Goal: Use online tool/utility: Use online tool/utility

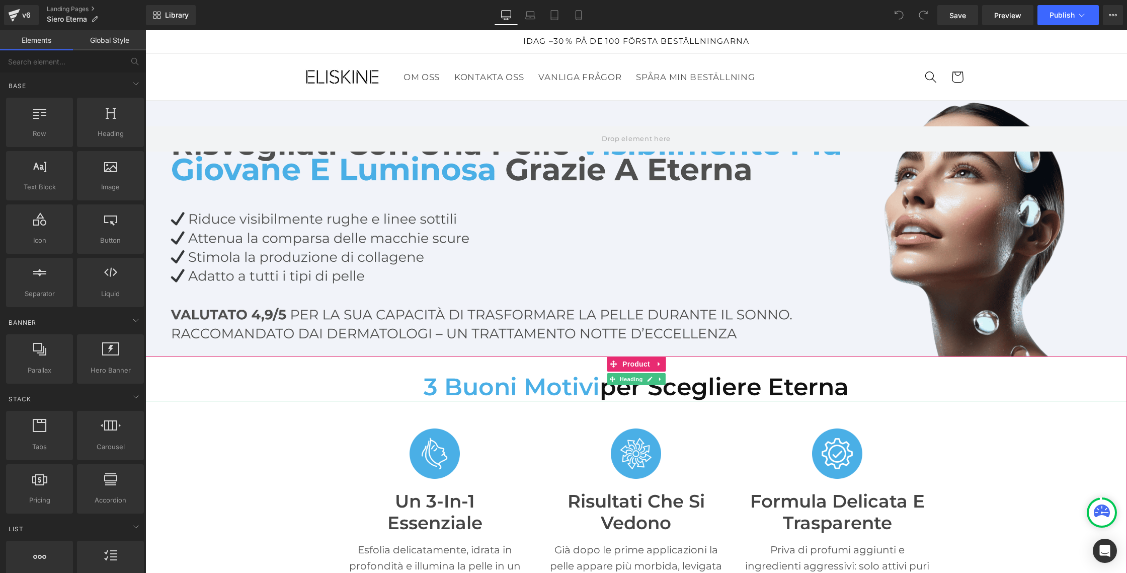
click at [495, 385] on span "3 buoni motivi" at bounding box center [512, 386] width 176 height 29
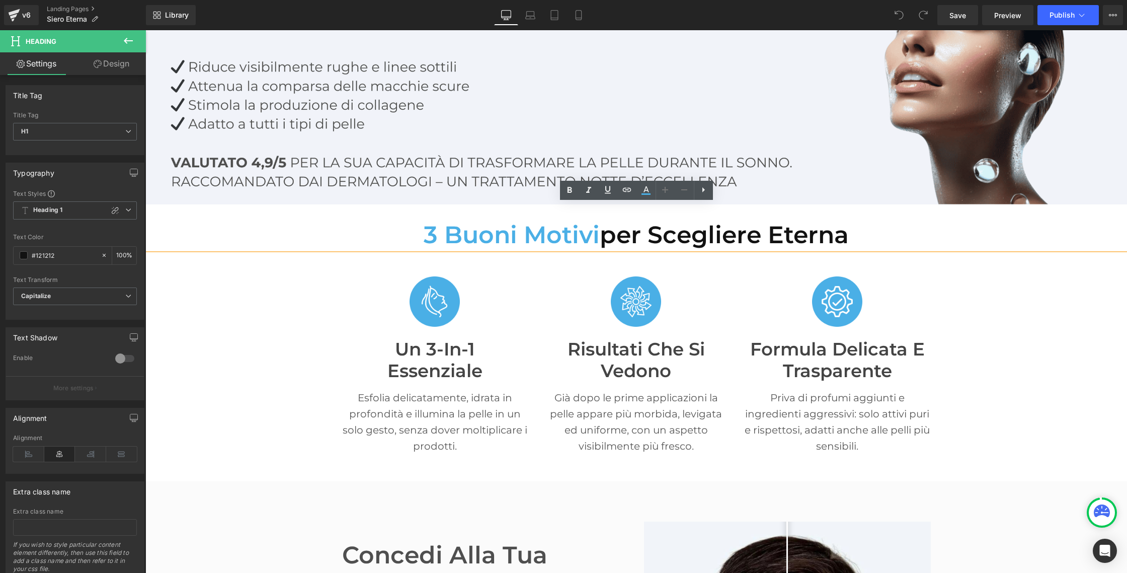
scroll to position [154, 0]
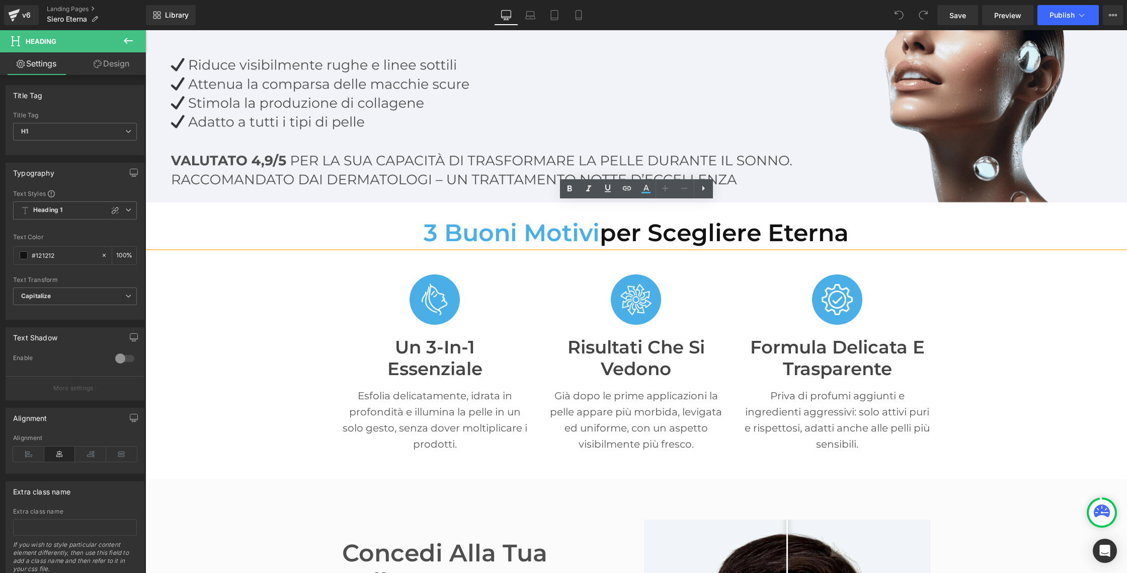
click at [643, 239] on h1 "3 buoni motivi per scegliere Eterna" at bounding box center [636, 232] width 982 height 29
click at [643, 187] on icon at bounding box center [646, 189] width 12 height 12
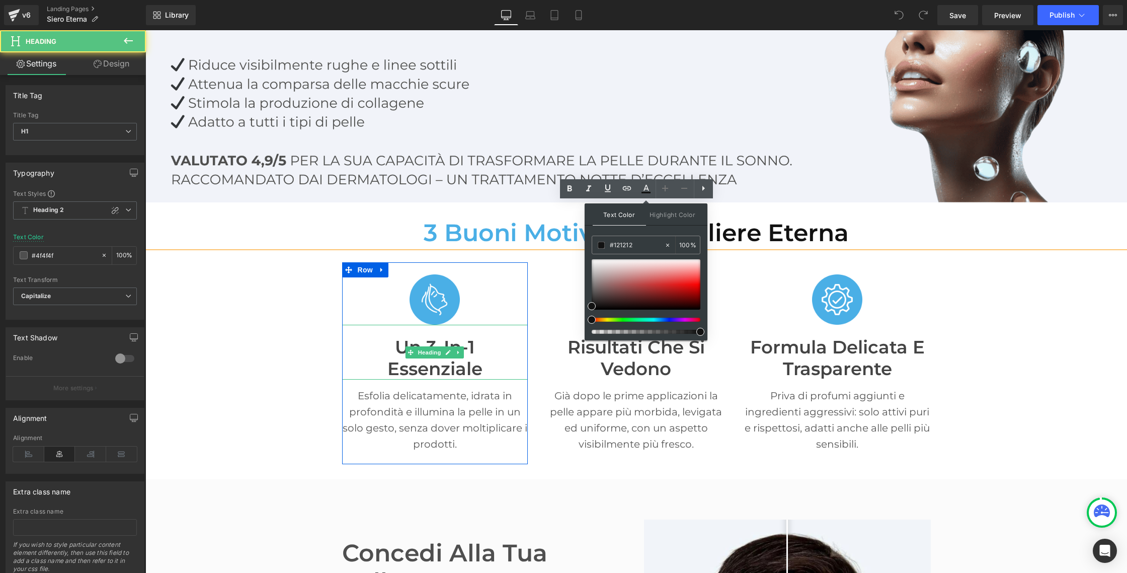
click at [420, 375] on font "essenziale" at bounding box center [434, 369] width 95 height 22
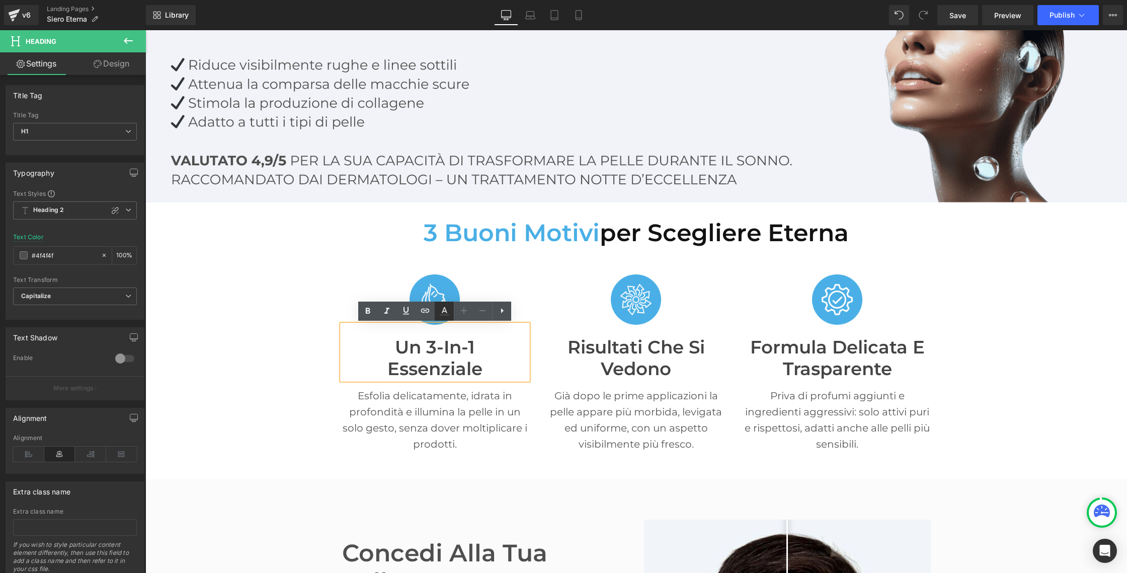
click at [450, 314] on icon at bounding box center [444, 311] width 12 height 12
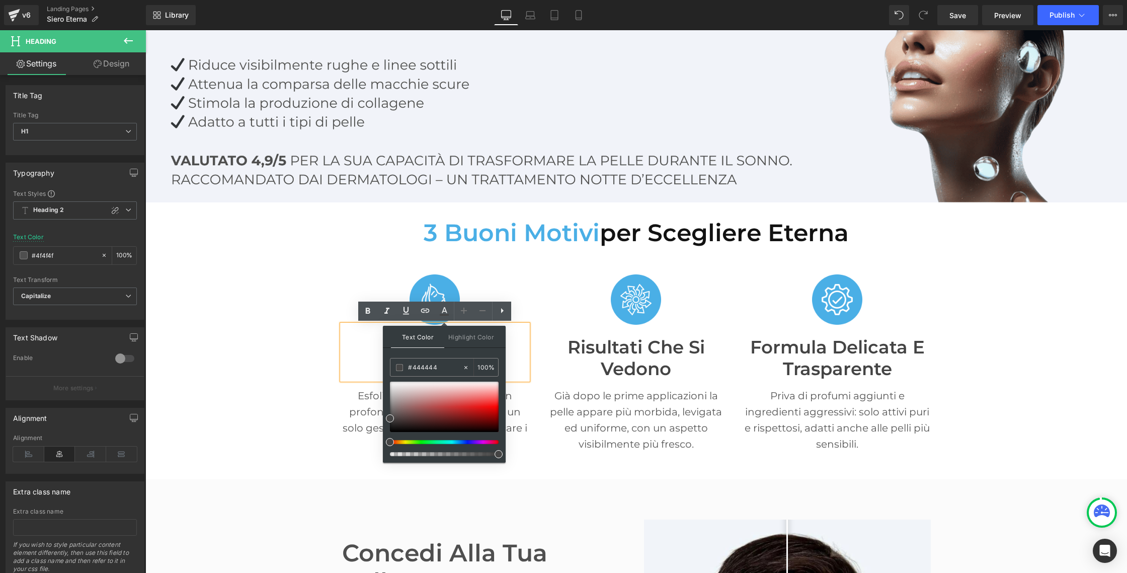
drag, startPoint x: 439, startPoint y: 369, endPoint x: 385, endPoint y: 362, distance: 54.2
click at [385, 362] on div "Text Color Highlight Color #333333 #121212 100 % transparent 0 %" at bounding box center [444, 394] width 123 height 137
type input "#444444"
drag, startPoint x: 624, startPoint y: 240, endPoint x: 619, endPoint y: 239, distance: 5.6
click at [624, 240] on h1 "3 buoni motivi per scegliere Eterna" at bounding box center [636, 232] width 982 height 29
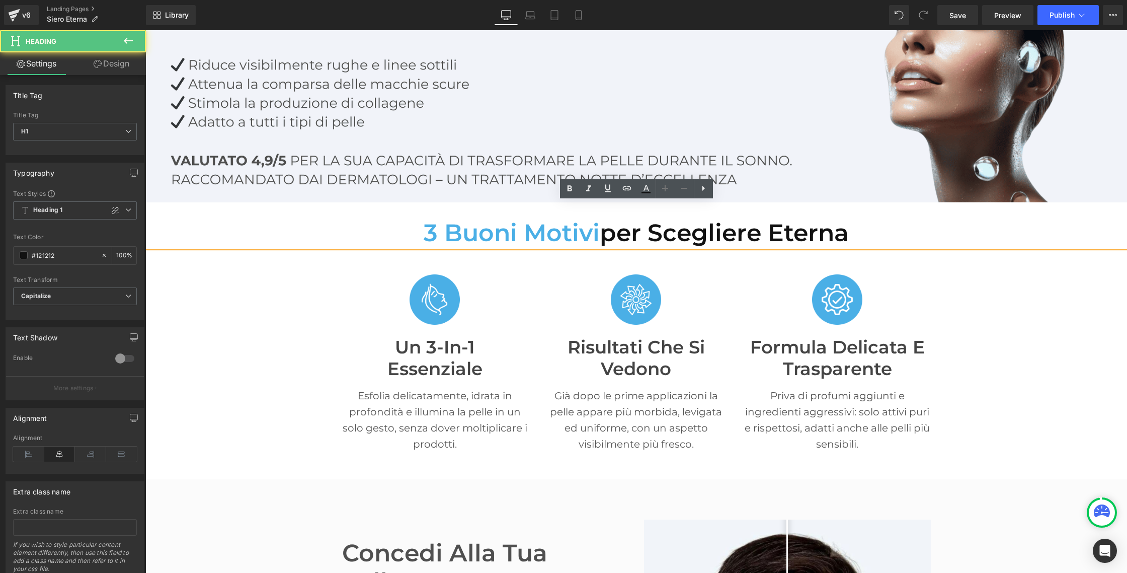
drag, startPoint x: 606, startPoint y: 232, endPoint x: 812, endPoint y: 227, distance: 205.8
click at [858, 238] on h1 "3 buoni motivi per scegliere Eterna" at bounding box center [636, 232] width 982 height 29
click at [644, 184] on icon at bounding box center [646, 189] width 12 height 12
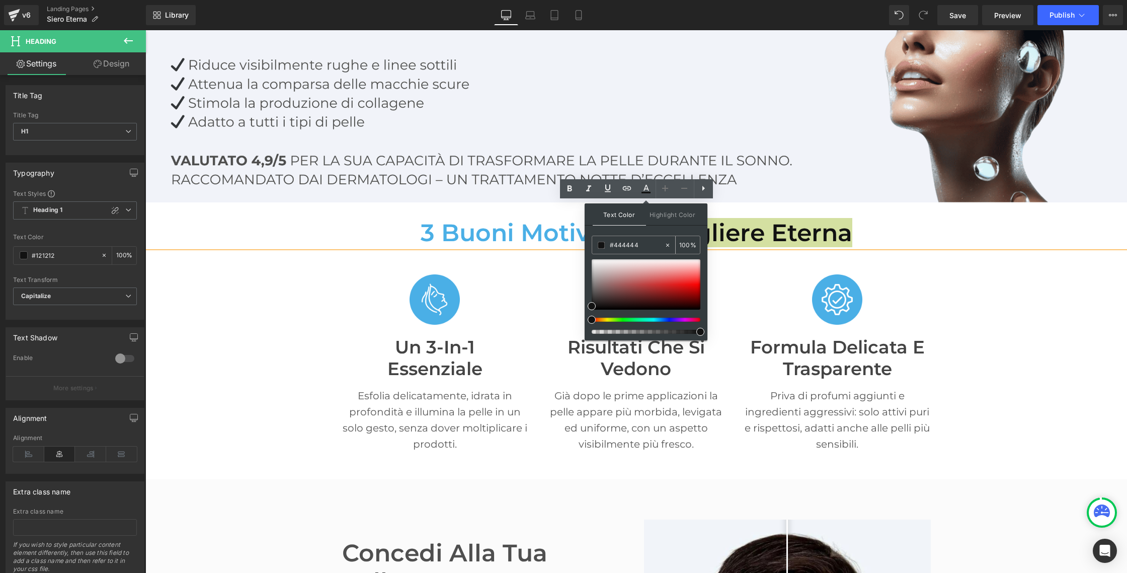
drag, startPoint x: 634, startPoint y: 246, endPoint x: 593, endPoint y: 240, distance: 42.2
click at [593, 240] on div "#444444" at bounding box center [628, 245] width 72 height 18
paste input "444444"
type input "#444444"
click at [617, 215] on span "Text Color" at bounding box center [619, 214] width 53 height 22
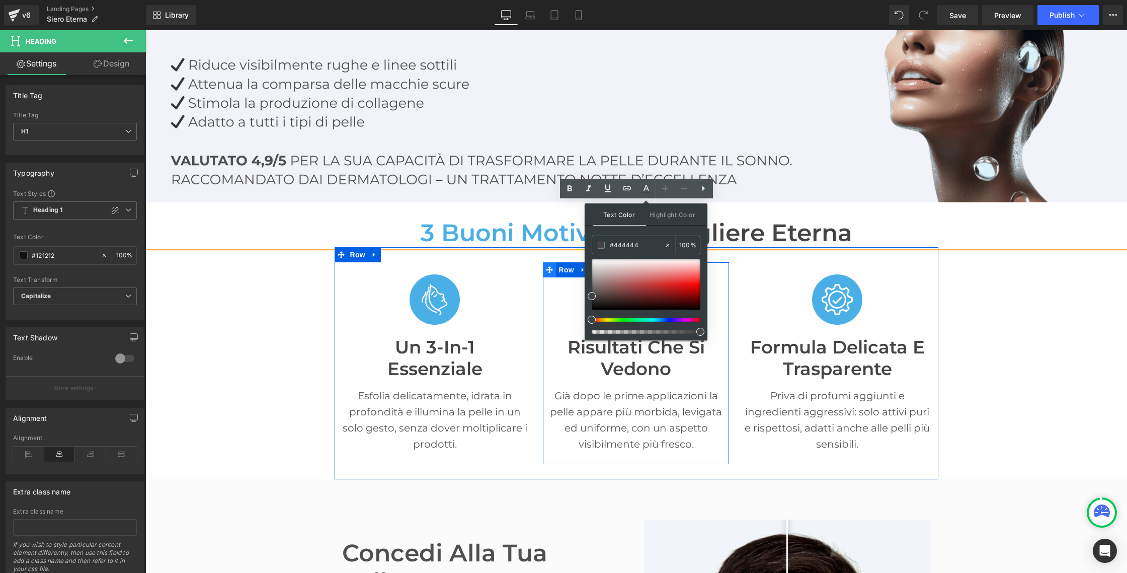
click at [549, 274] on span at bounding box center [549, 269] width 13 height 15
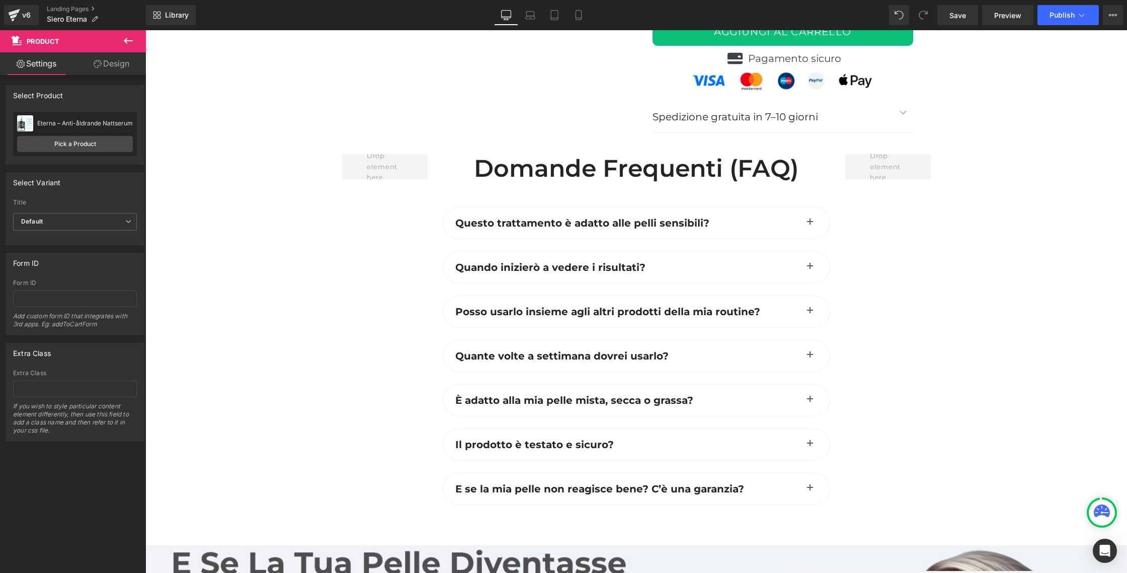
scroll to position [4359, 0]
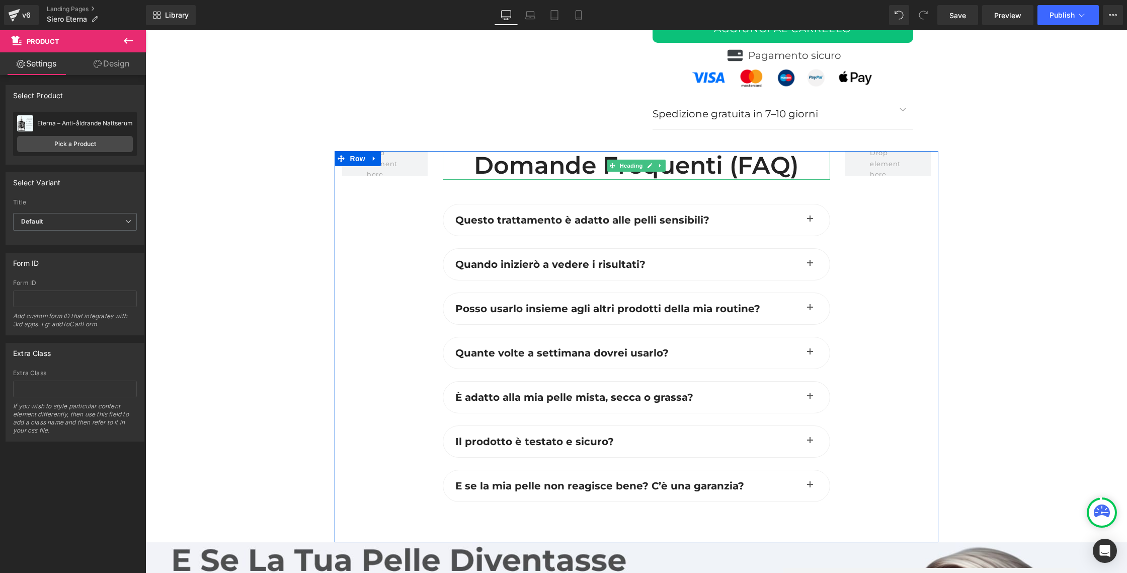
click at [542, 151] on h2 "Domande Frequenti (FAQ)" at bounding box center [636, 165] width 387 height 29
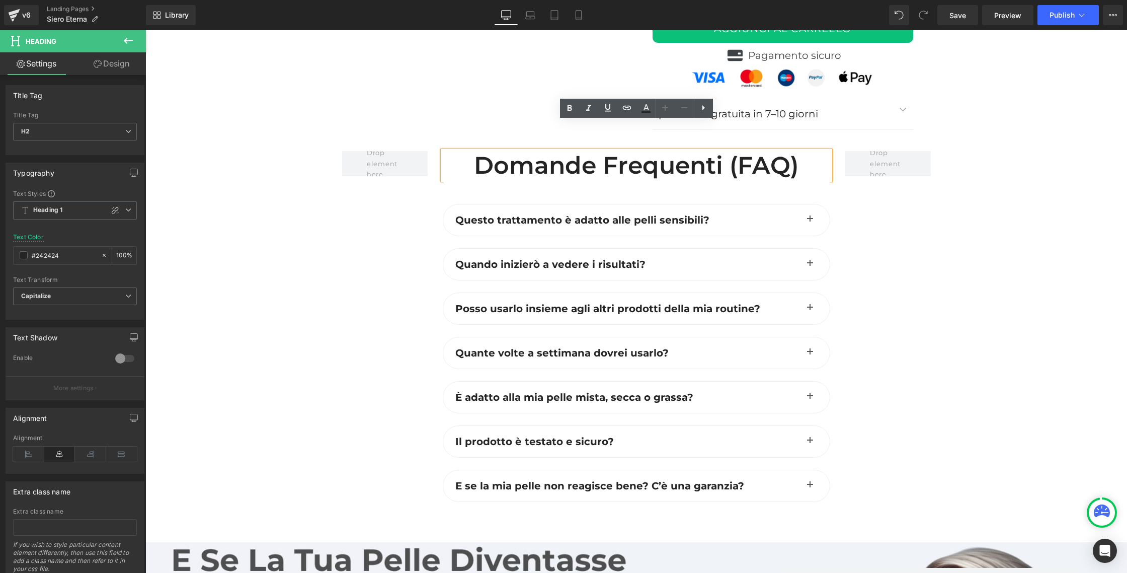
click at [567, 151] on h2 "Domande Frequenti (FAQ)" at bounding box center [636, 165] width 387 height 29
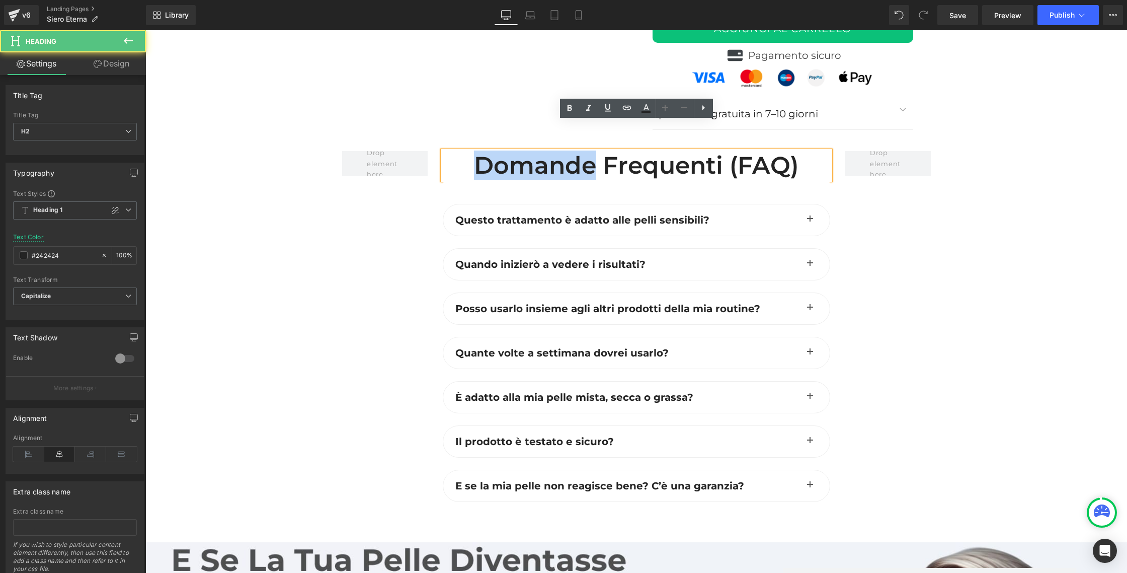
click at [567, 151] on h2 "Domande Frequenti (FAQ)" at bounding box center [636, 165] width 387 height 29
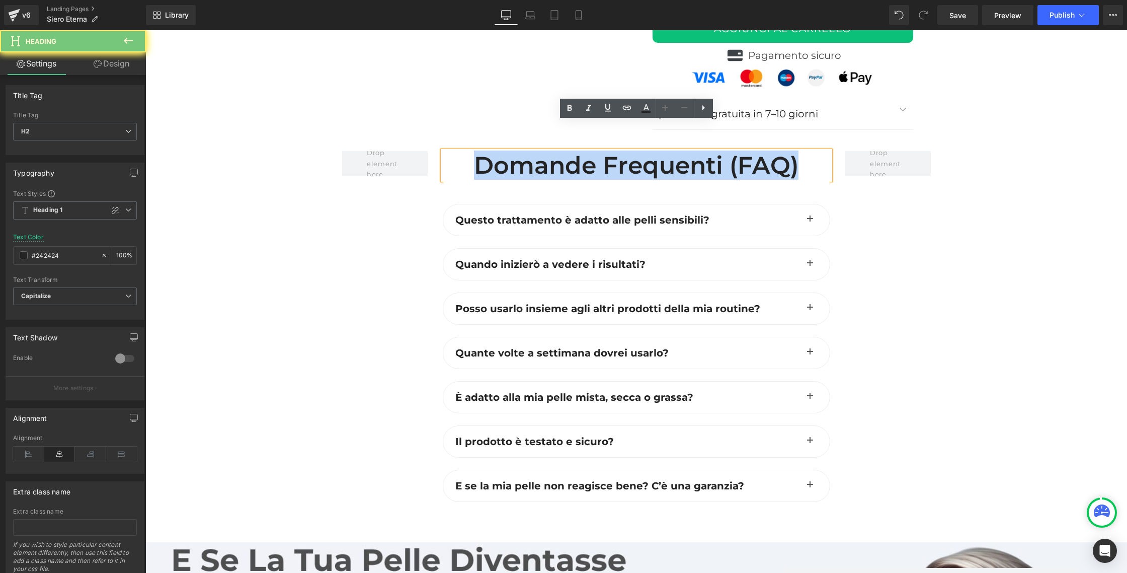
click at [567, 151] on h2 "Domande Frequenti (FAQ)" at bounding box center [636, 165] width 387 height 29
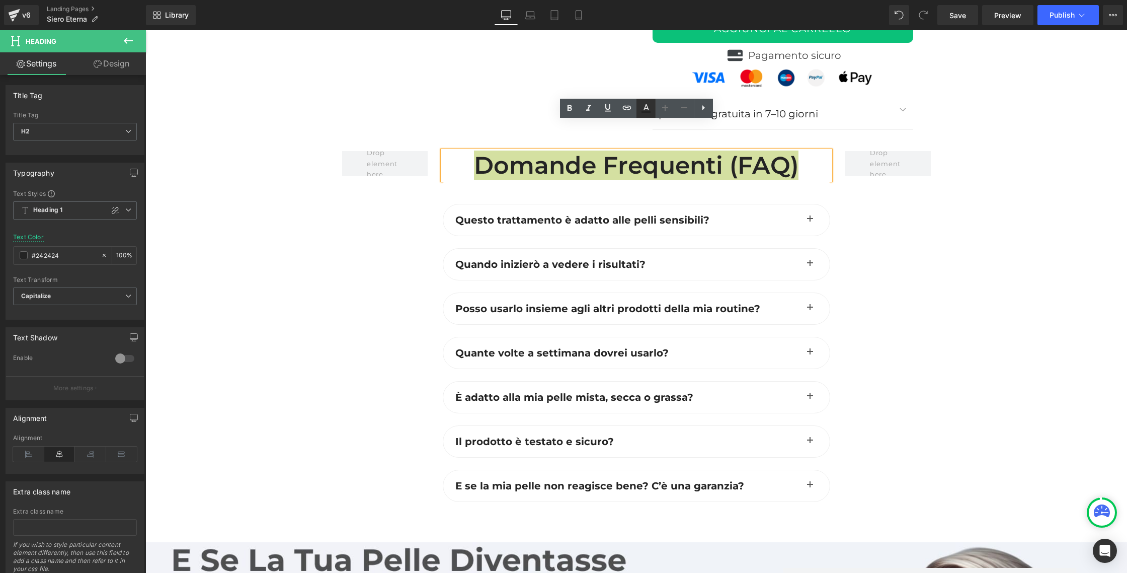
click at [642, 104] on icon at bounding box center [646, 108] width 12 height 12
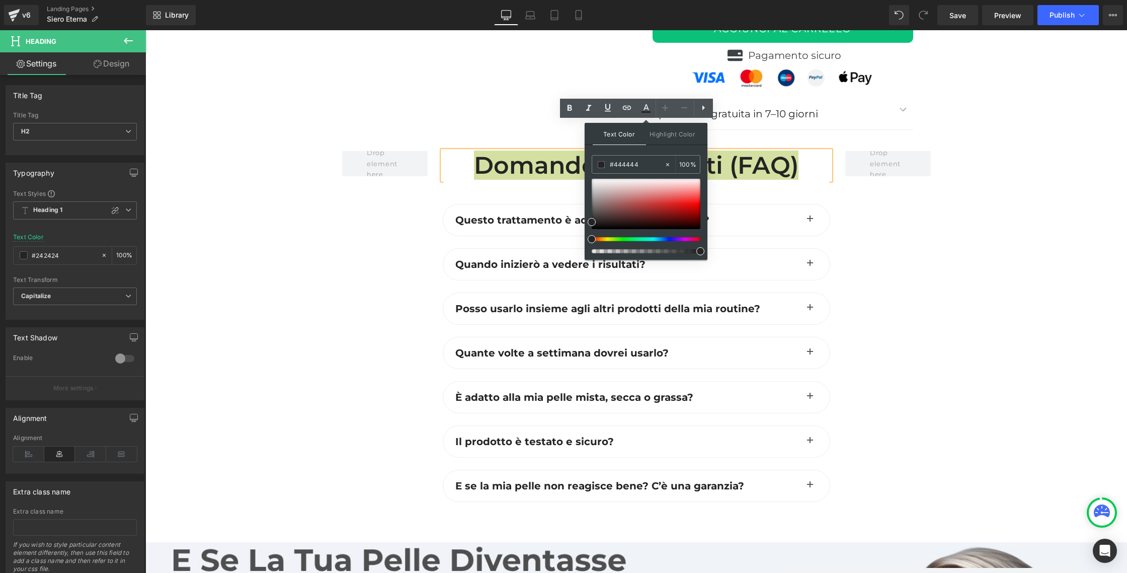
drag, startPoint x: 751, startPoint y: 184, endPoint x: 571, endPoint y: 151, distance: 183.5
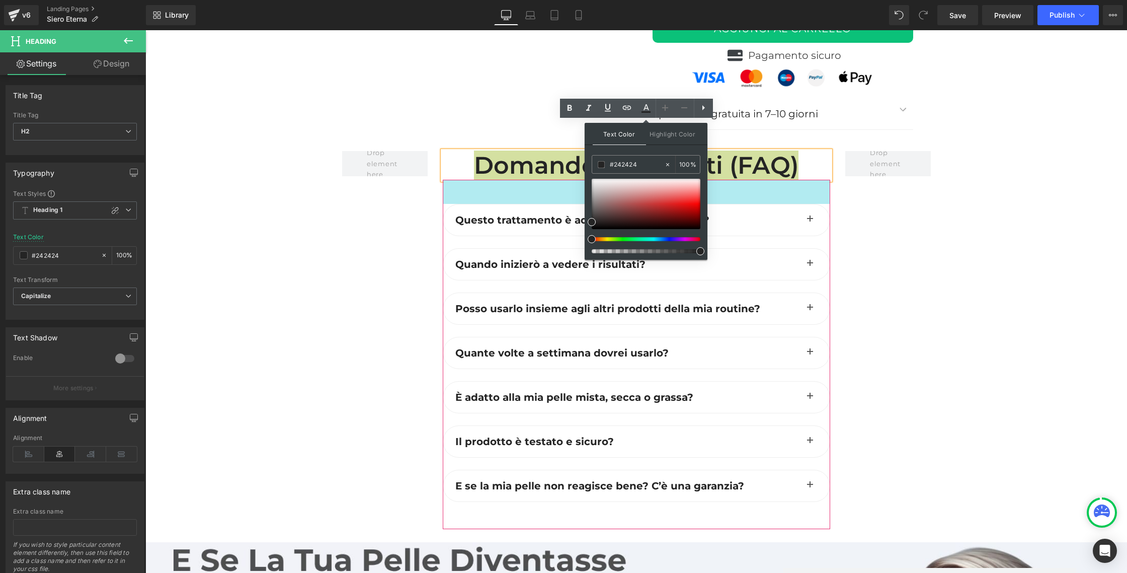
paste input "44444"
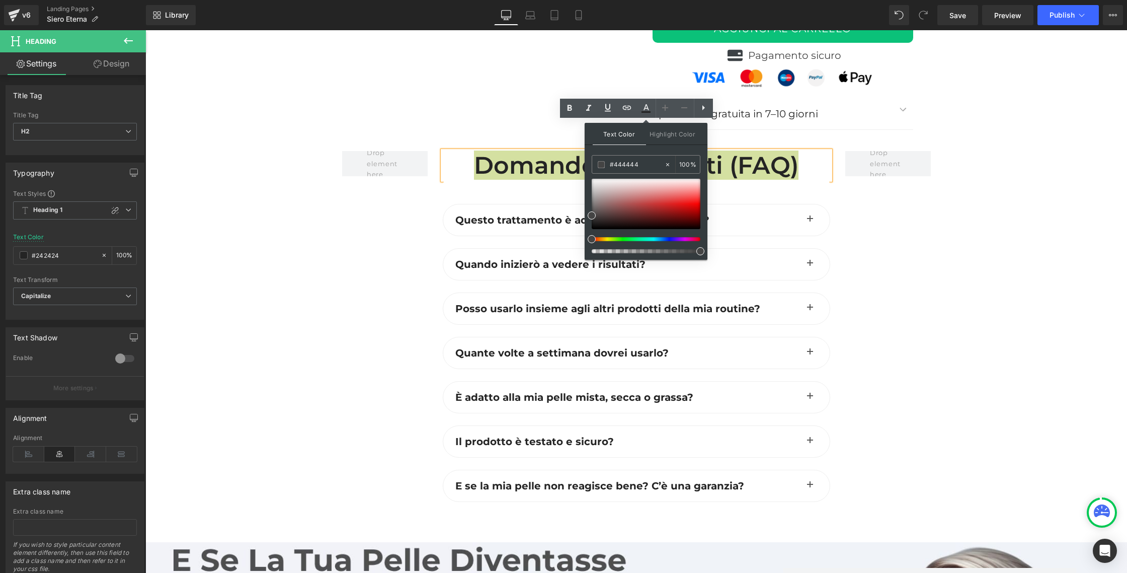
type input "#444444"
click at [607, 132] on span "Text Color" at bounding box center [619, 134] width 53 height 22
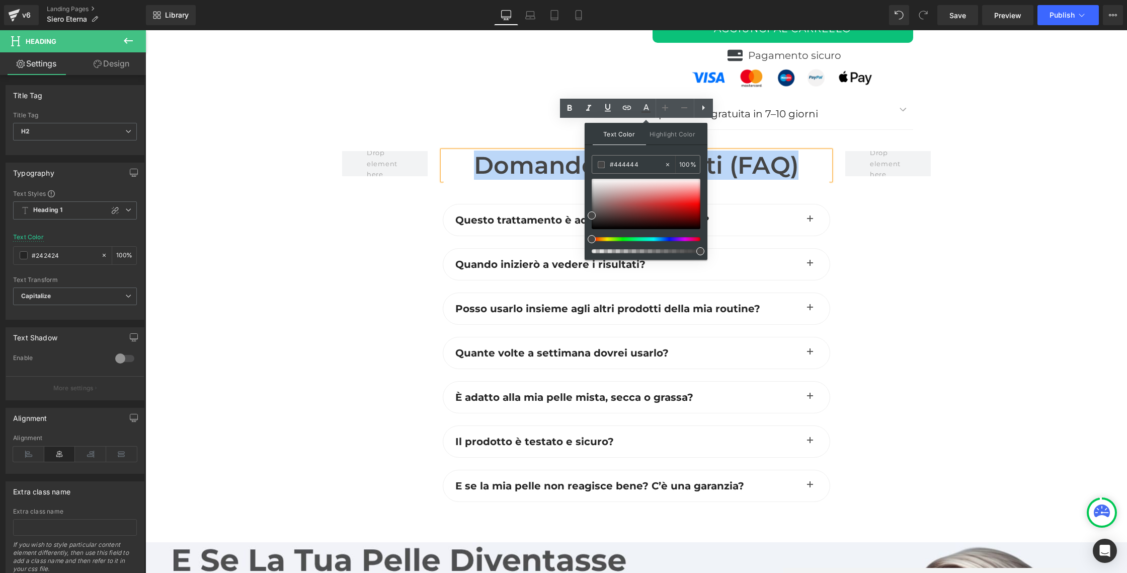
click at [379, 186] on div at bounding box center [385, 340] width 101 height 378
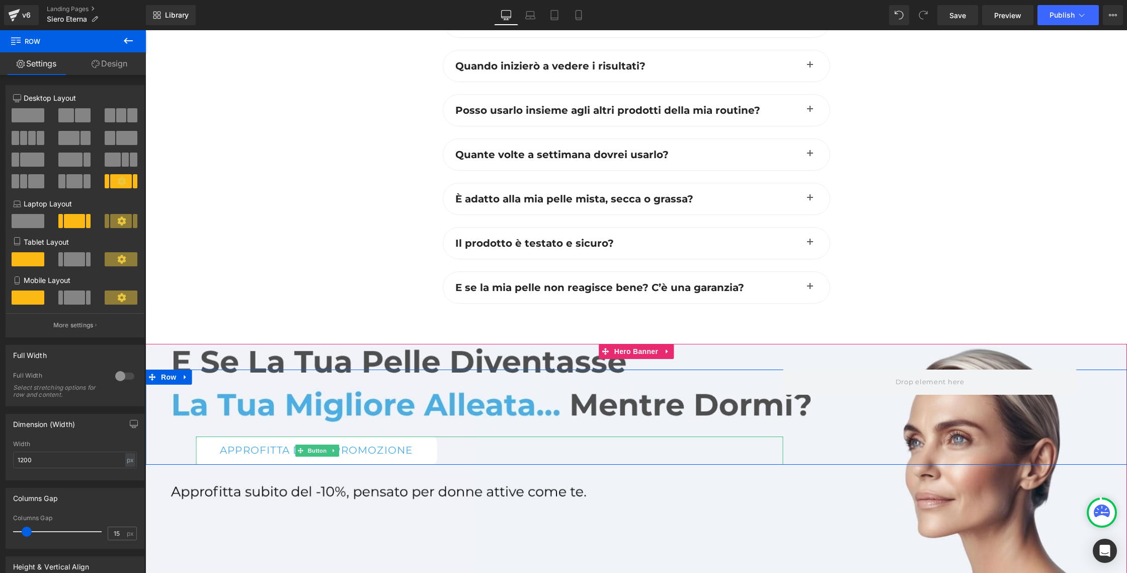
scroll to position [4558, 0]
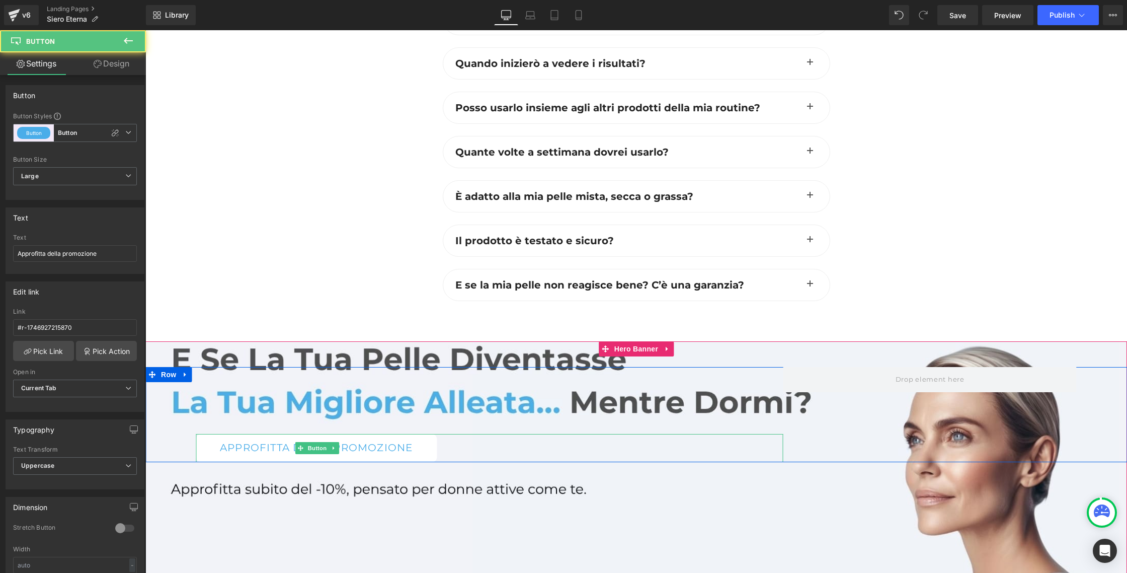
click at [301, 434] on div "Approfitta della promozione Button" at bounding box center [489, 448] width 587 height 28
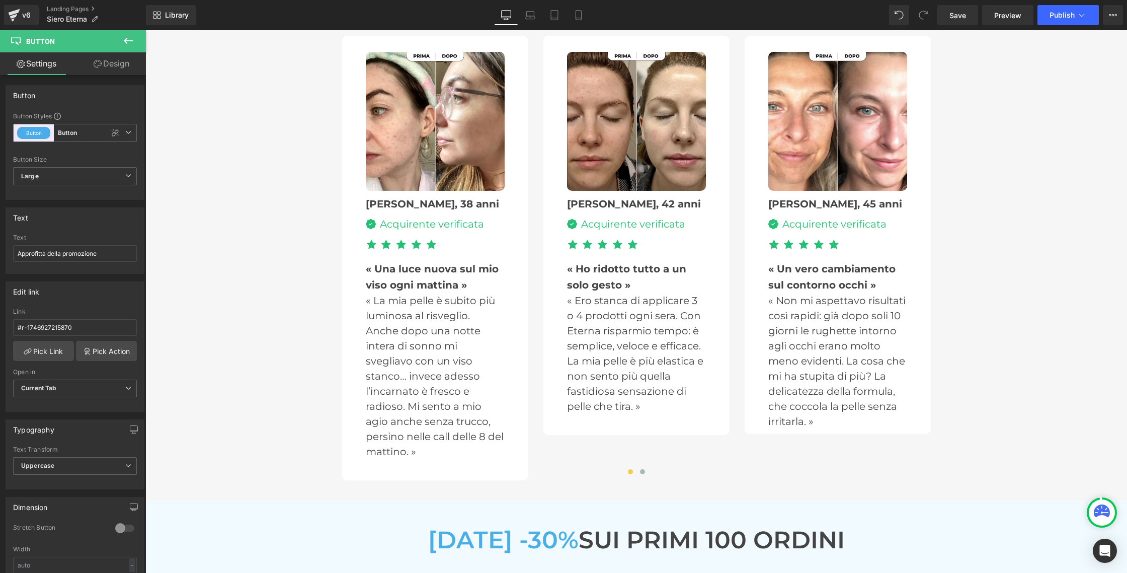
scroll to position [3273, 0]
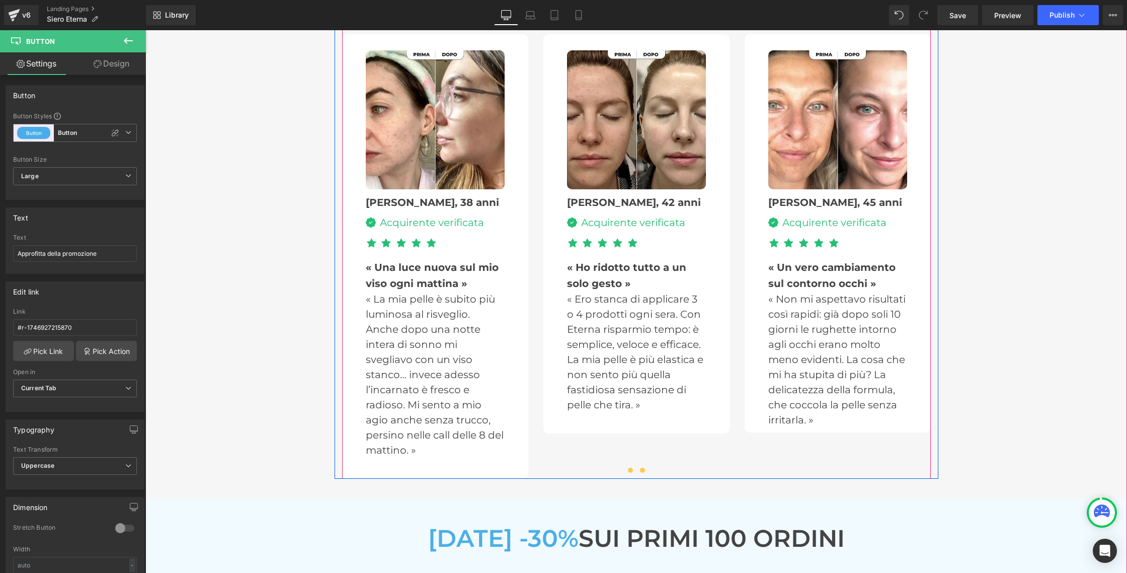
click at [643, 469] on span at bounding box center [642, 469] width 5 height 5
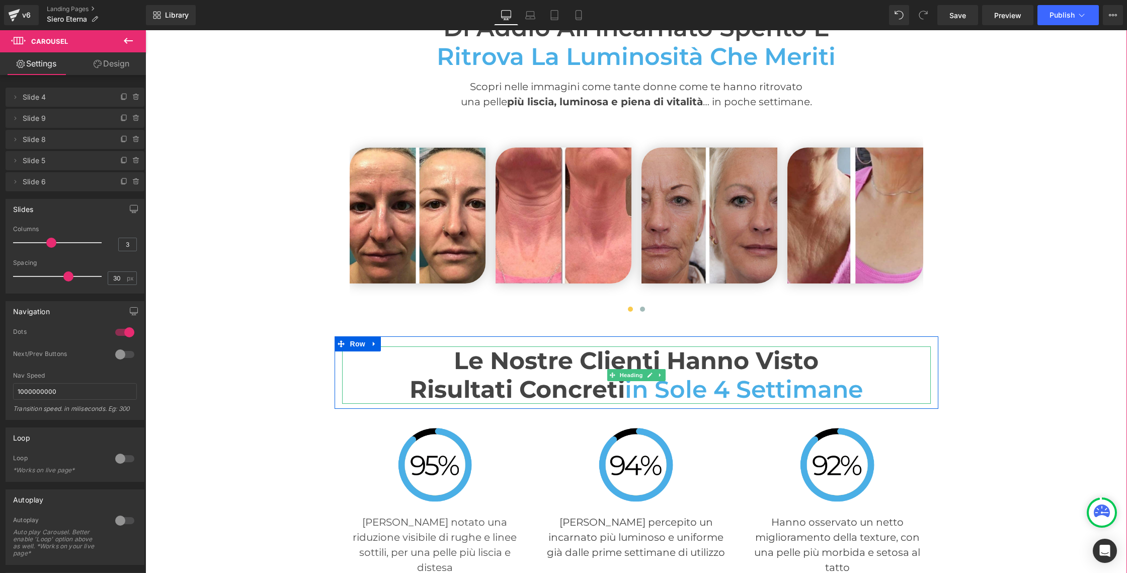
scroll to position [2536, 0]
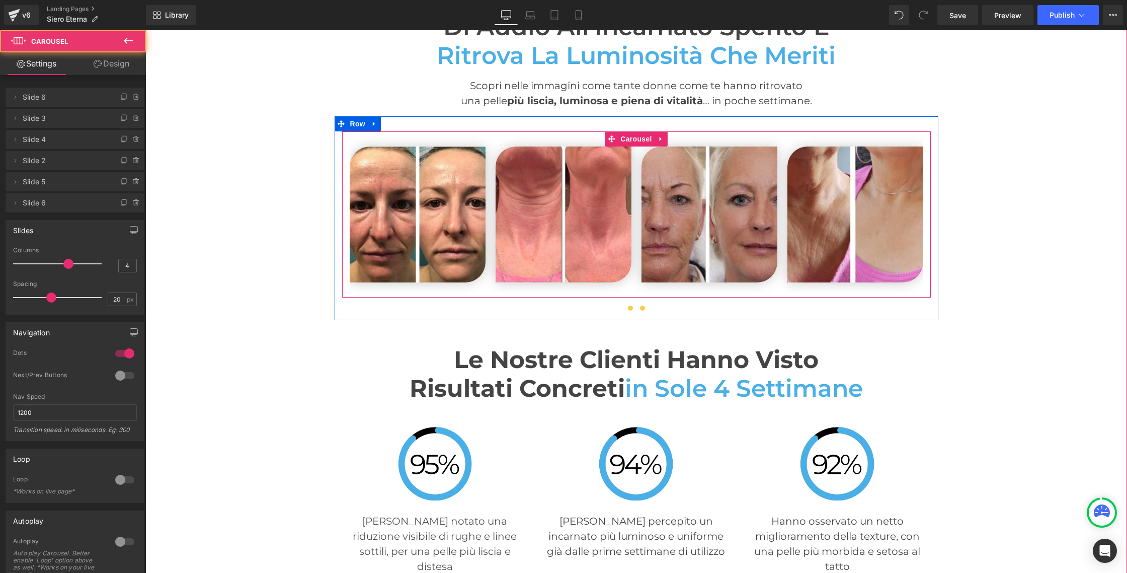
click at [640, 307] on span at bounding box center [642, 307] width 5 height 5
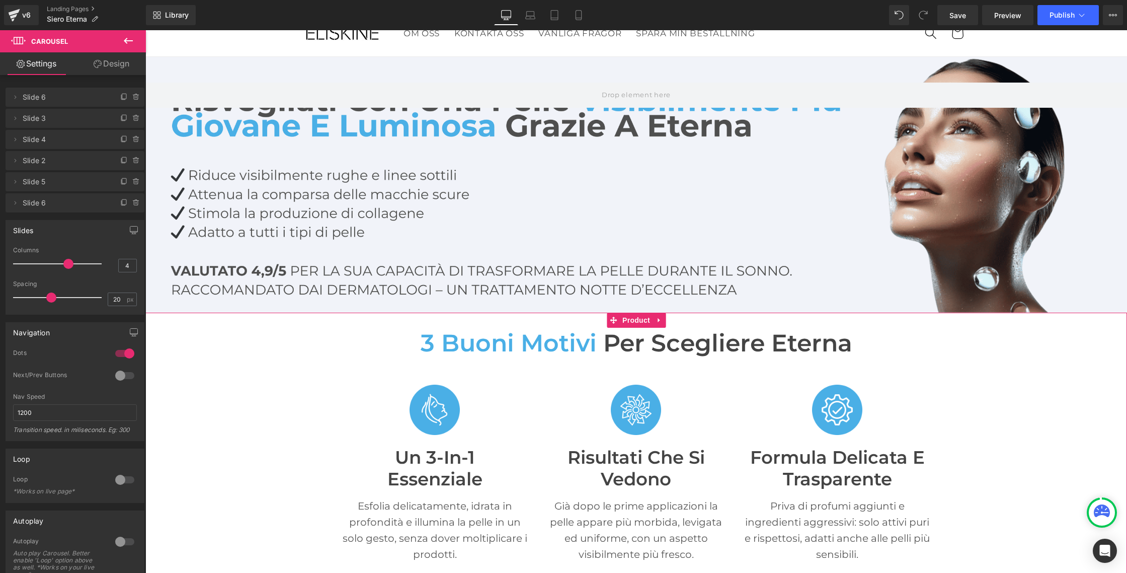
scroll to position [47, 0]
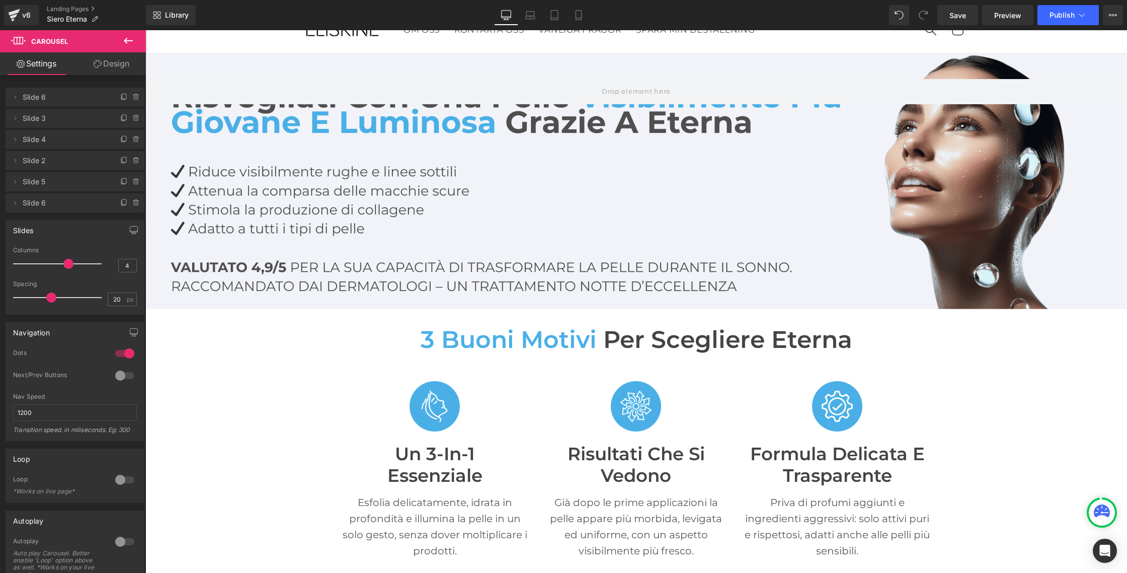
click at [956, 4] on div "Library Desktop Desktop Laptop Tablet Mobile Save Preview Publish Scheduled Vie…" at bounding box center [636, 15] width 981 height 30
click at [956, 13] on span "Save" at bounding box center [957, 15] width 17 height 11
click at [1057, 13] on span "Publish" at bounding box center [1062, 15] width 25 height 8
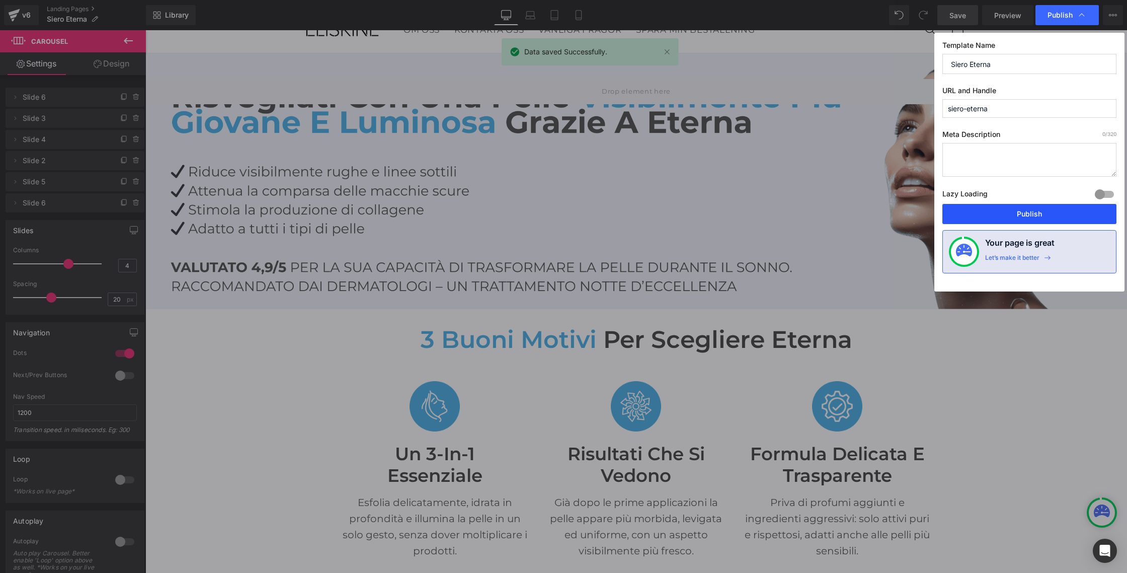
click at [1072, 217] on button "Publish" at bounding box center [1029, 214] width 174 height 20
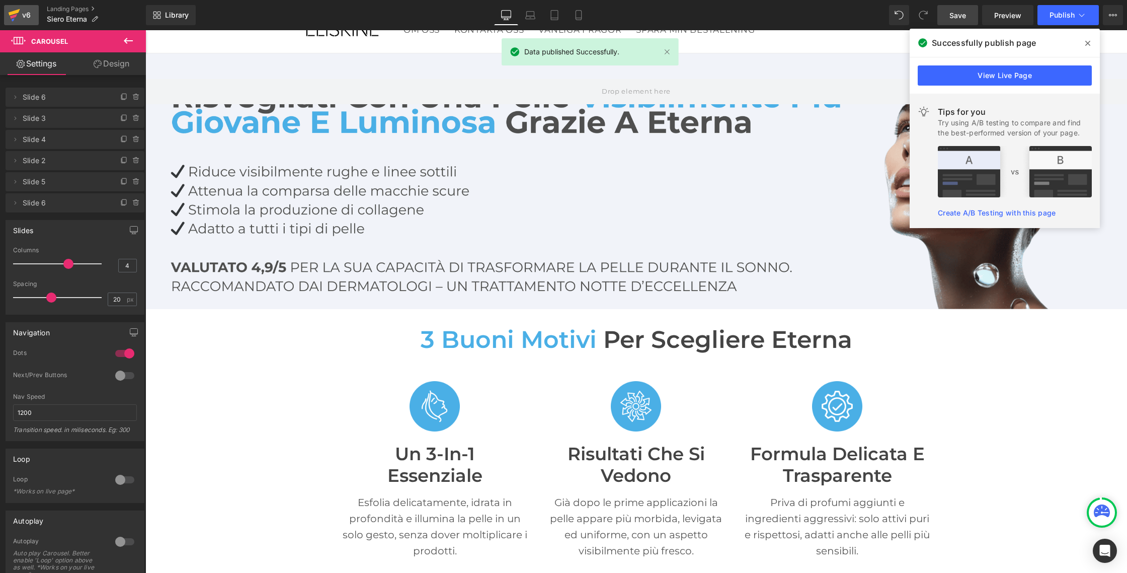
click at [12, 11] on icon at bounding box center [14, 15] width 12 height 25
